Goal: Task Accomplishment & Management: Complete application form

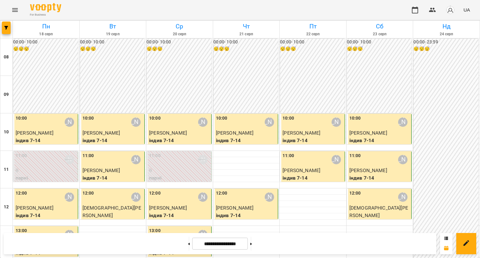
scroll to position [333, 0]
click at [252, 242] on button at bounding box center [251, 244] width 2 height 14
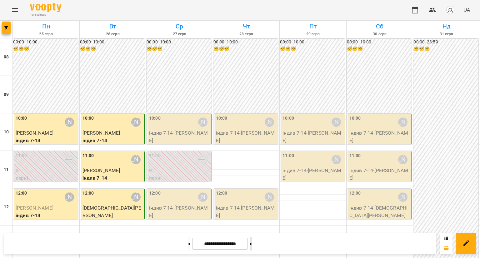
click at [252, 242] on button at bounding box center [251, 244] width 2 height 14
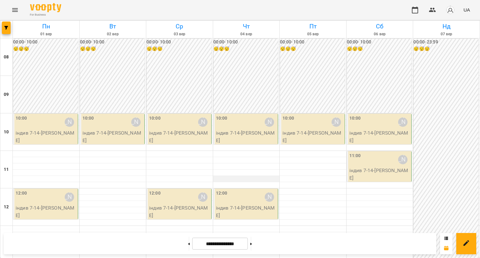
scroll to position [21, 0]
click at [188, 242] on button at bounding box center [189, 244] width 2 height 14
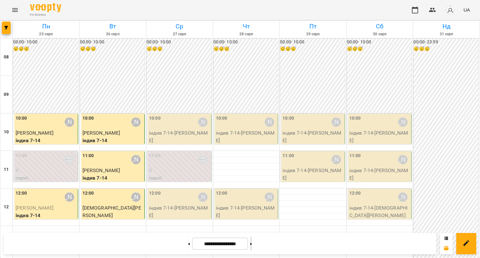
click at [252, 240] on button at bounding box center [251, 244] width 2 height 14
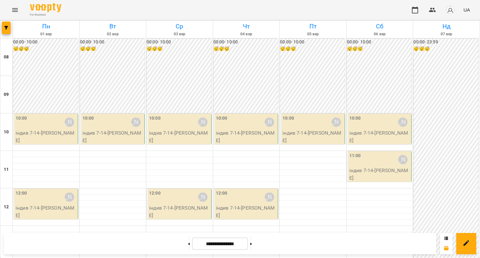
scroll to position [52, 0]
click at [188, 241] on button at bounding box center [189, 244] width 2 height 14
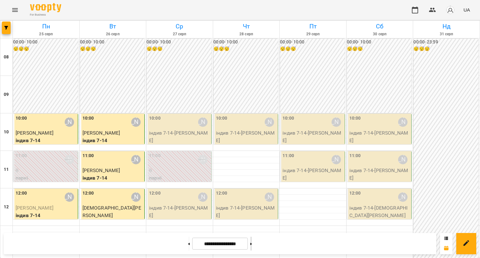
click at [252, 240] on button at bounding box center [251, 244] width 2 height 14
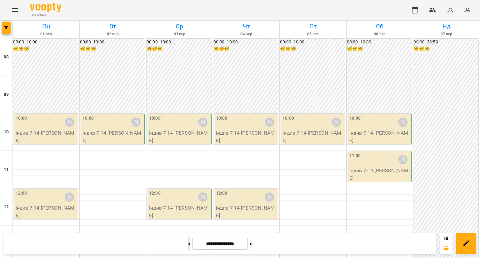
click at [188, 239] on button at bounding box center [189, 244] width 2 height 14
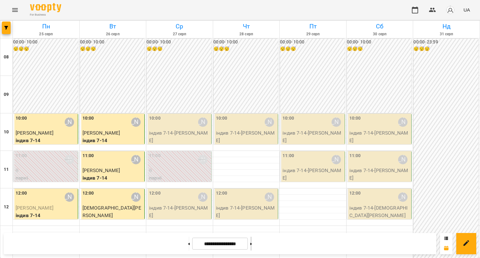
click at [252, 238] on button at bounding box center [251, 244] width 2 height 14
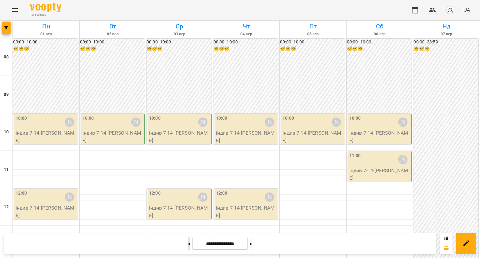
click at [188, 239] on button at bounding box center [189, 244] width 2 height 14
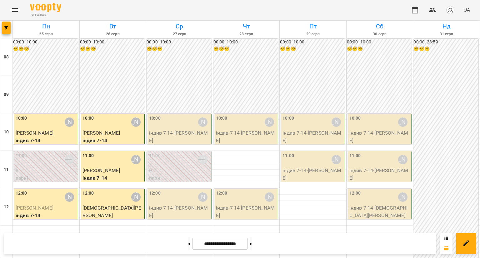
scroll to position [333, 0]
click at [252, 244] on icon at bounding box center [251, 244] width 2 height 2
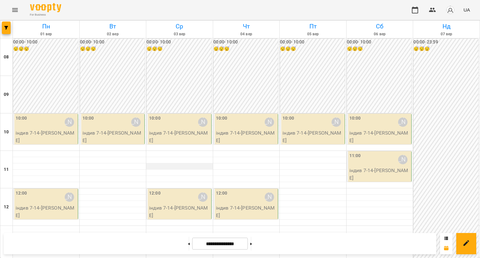
scroll to position [21, 0]
click at [188, 244] on button at bounding box center [189, 244] width 2 height 14
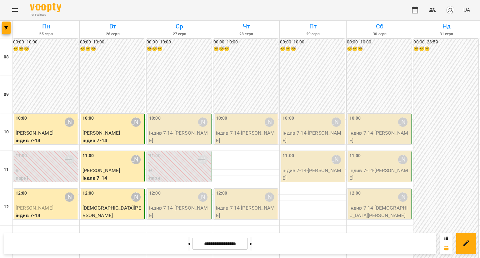
scroll to position [271, 0]
click at [188, 241] on button at bounding box center [189, 244] width 2 height 14
type input "**********"
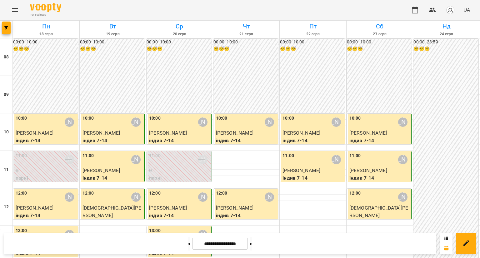
scroll to position [333, 0]
